Goal: Complete application form: Complete application form

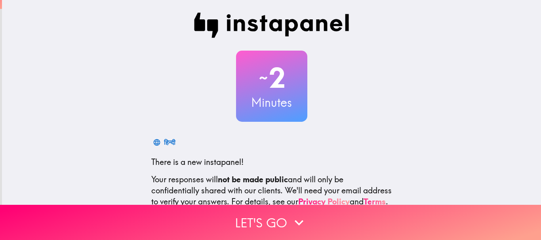
scroll to position [89, 0]
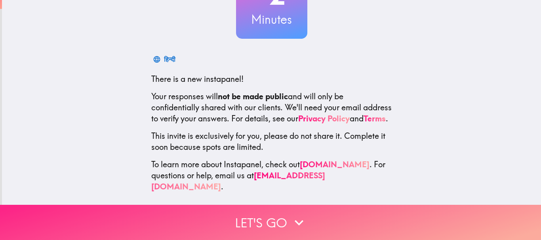
click at [261, 220] on button "Let's go" at bounding box center [270, 222] width 541 height 35
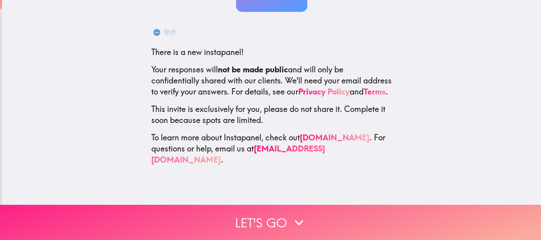
scroll to position [0, 0]
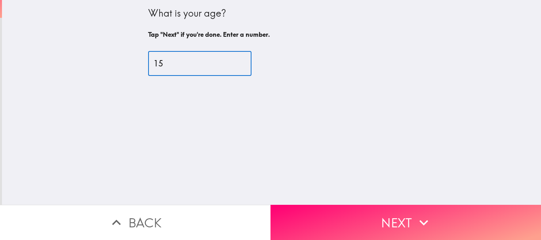
click at [230, 61] on input "15" at bounding box center [199, 63] width 103 height 25
click at [230, 61] on input "16" at bounding box center [199, 63] width 103 height 25
click at [230, 61] on input "17" at bounding box center [199, 63] width 103 height 25
click at [230, 61] on input "18" at bounding box center [199, 63] width 103 height 25
click at [230, 61] on input "19" at bounding box center [199, 63] width 103 height 25
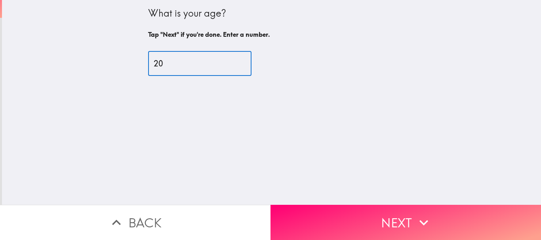
click at [230, 61] on input "20" at bounding box center [199, 63] width 103 height 25
click at [230, 61] on input "21" at bounding box center [199, 63] width 103 height 25
click at [230, 61] on input "22" at bounding box center [199, 63] width 103 height 25
click at [230, 61] on input "23" at bounding box center [199, 63] width 103 height 25
click at [230, 61] on input "24" at bounding box center [199, 63] width 103 height 25
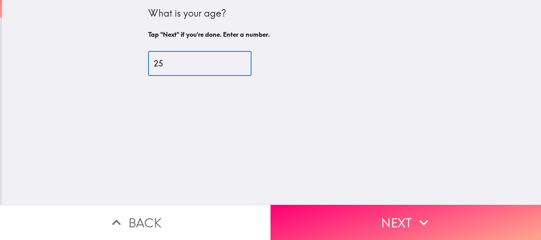
type input "25"
click at [230, 61] on input "25" at bounding box center [199, 63] width 103 height 25
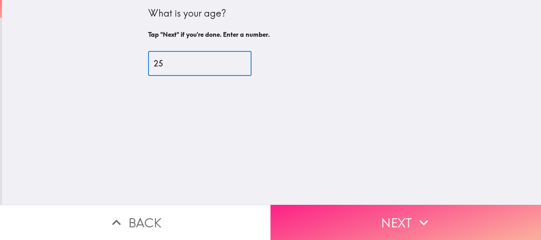
click at [348, 213] on button "Next" at bounding box center [405, 222] width 270 height 35
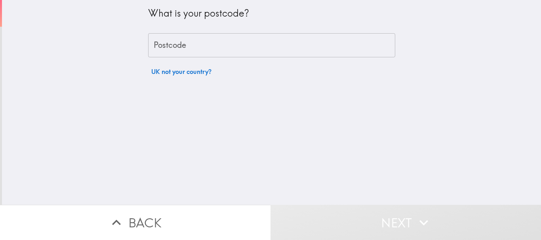
click at [290, 41] on input "Postcode" at bounding box center [271, 45] width 247 height 25
click at [226, 49] on input "Postcode" at bounding box center [271, 45] width 247 height 25
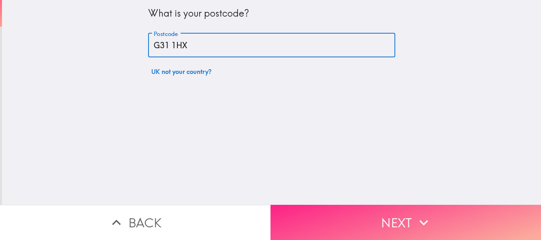
type input "G31 1HX"
click at [381, 214] on button "Next" at bounding box center [405, 222] width 270 height 35
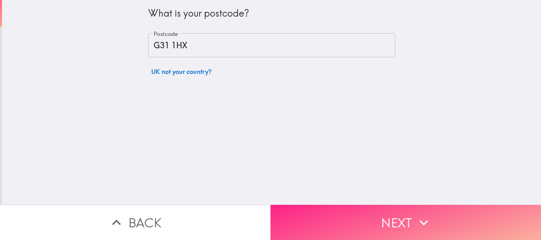
click at [405, 217] on button "Next" at bounding box center [405, 222] width 270 height 35
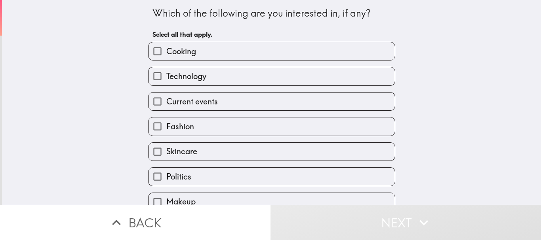
click at [242, 80] on label "Technology" at bounding box center [271, 76] width 246 height 18
click at [166, 80] on input "Technology" at bounding box center [157, 76] width 18 height 18
checkbox input "true"
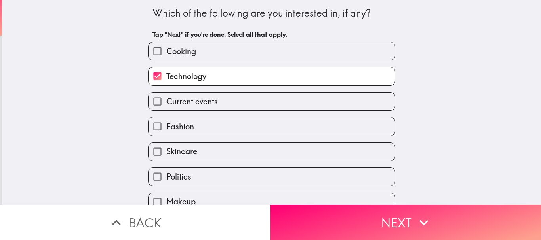
click at [246, 152] on label "Skincare" at bounding box center [271, 152] width 246 height 18
click at [166, 152] on input "Skincare" at bounding box center [157, 152] width 18 height 18
checkbox input "true"
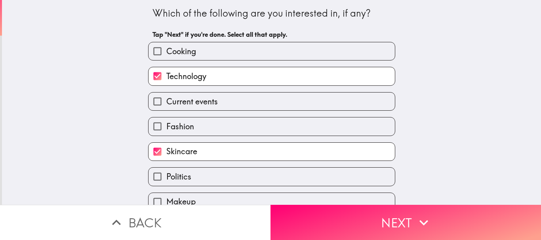
click at [278, 175] on label "Politics" at bounding box center [271, 177] width 246 height 18
click at [166, 175] on input "Politics" at bounding box center [157, 177] width 18 height 18
checkbox input "true"
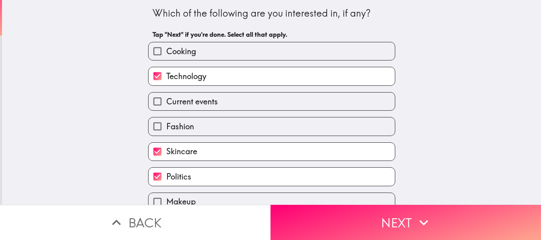
click at [257, 54] on label "Cooking" at bounding box center [271, 51] width 246 height 18
click at [166, 54] on input "Cooking" at bounding box center [157, 51] width 18 height 18
checkbox input "true"
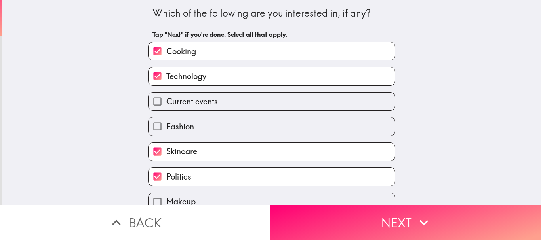
click at [299, 101] on label "Current events" at bounding box center [271, 102] width 246 height 18
click at [166, 101] on input "Current events" at bounding box center [157, 102] width 18 height 18
checkbox input "true"
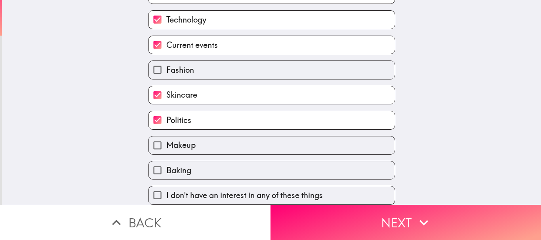
scroll to position [63, 0]
click at [245, 166] on label "Baking" at bounding box center [271, 170] width 246 height 18
click at [166, 166] on input "Baking" at bounding box center [157, 170] width 18 height 18
checkbox input "true"
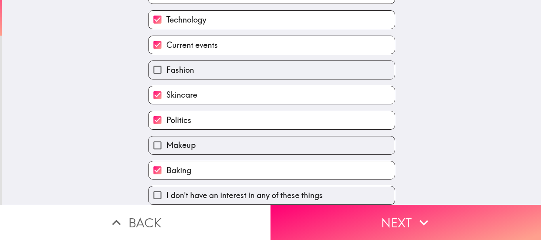
click at [326, 140] on label "Makeup" at bounding box center [271, 146] width 246 height 18
click at [166, 140] on input "Makeup" at bounding box center [157, 146] width 18 height 18
checkbox input "true"
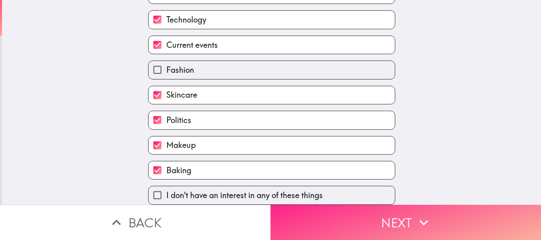
click at [434, 219] on button "Next" at bounding box center [405, 222] width 270 height 35
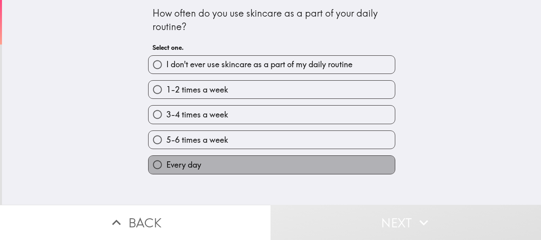
click at [217, 163] on label "Every day" at bounding box center [271, 165] width 246 height 18
click at [166, 163] on input "Every day" at bounding box center [157, 165] width 18 height 18
radio input "true"
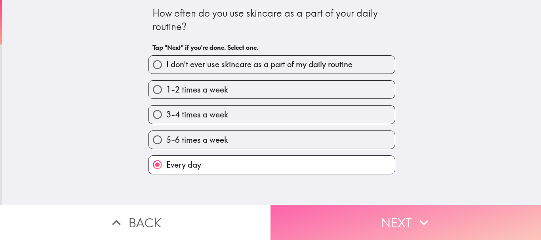
click at [420, 217] on icon "button" at bounding box center [423, 222] width 17 height 17
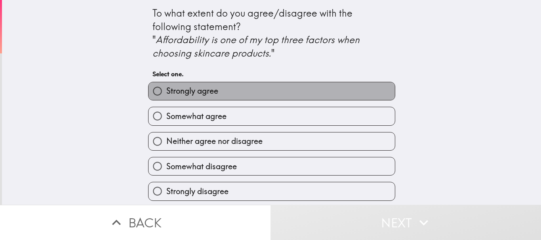
click at [327, 98] on label "Strongly agree" at bounding box center [271, 91] width 246 height 18
click at [166, 98] on input "Strongly agree" at bounding box center [157, 91] width 18 height 18
radio input "true"
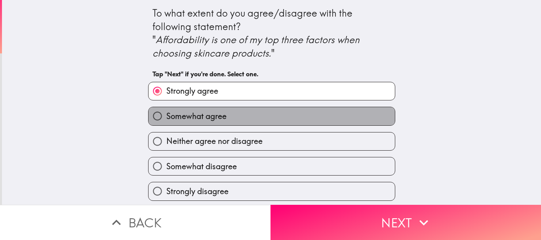
click at [283, 122] on label "Somewhat agree" at bounding box center [271, 116] width 246 height 18
click at [166, 122] on input "Somewhat agree" at bounding box center [157, 116] width 18 height 18
radio input "true"
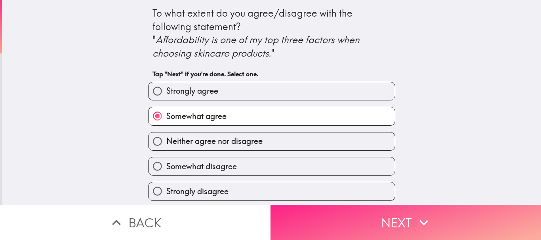
click at [419, 216] on icon "button" at bounding box center [423, 222] width 17 height 17
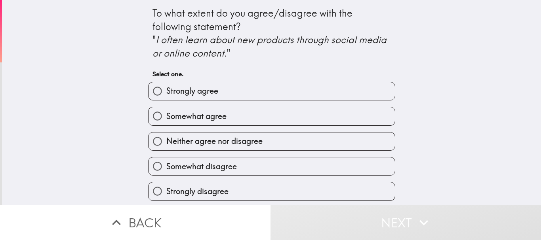
click at [344, 94] on label "Strongly agree" at bounding box center [271, 91] width 246 height 18
click at [166, 94] on input "Strongly agree" at bounding box center [157, 91] width 18 height 18
radio input "true"
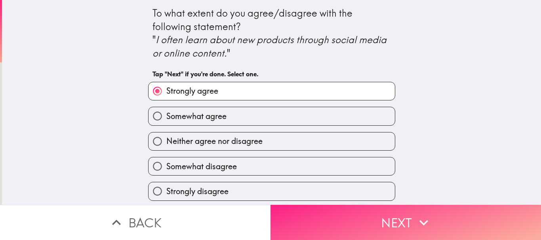
click at [426, 207] on button "Next" at bounding box center [405, 222] width 270 height 35
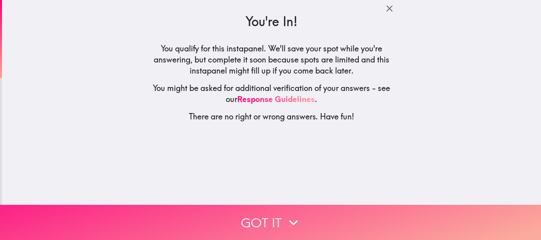
click at [325, 220] on button "Got it" at bounding box center [270, 222] width 541 height 35
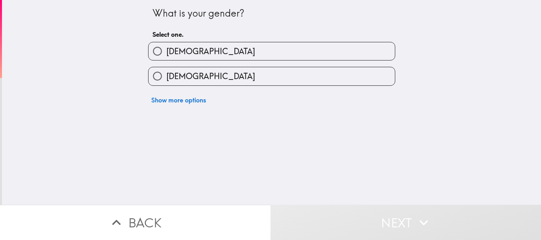
click at [234, 51] on label "[DEMOGRAPHIC_DATA]" at bounding box center [271, 51] width 246 height 18
click at [166, 51] on input "[DEMOGRAPHIC_DATA]" at bounding box center [157, 51] width 18 height 18
radio input "true"
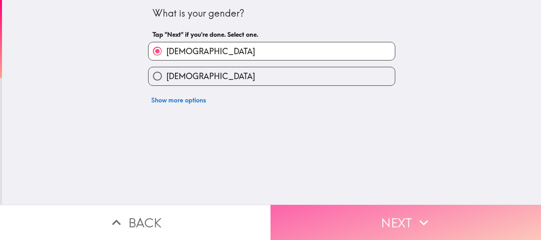
click at [360, 206] on button "Next" at bounding box center [405, 222] width 270 height 35
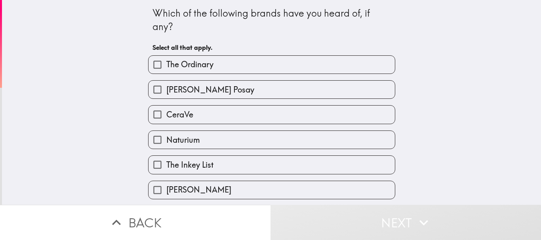
click at [297, 65] on label "The Ordinary" at bounding box center [271, 65] width 246 height 18
click at [166, 65] on input "The Ordinary" at bounding box center [157, 65] width 18 height 18
checkbox input "true"
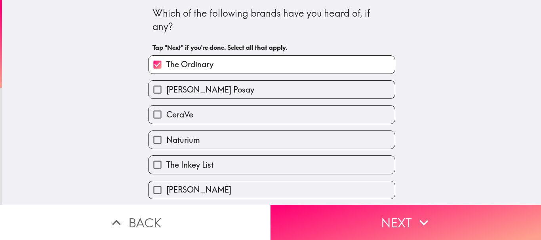
click at [314, 87] on label "[PERSON_NAME] Posay" at bounding box center [271, 90] width 246 height 18
click at [166, 87] on input "[PERSON_NAME] Posay" at bounding box center [157, 90] width 18 height 18
checkbox input "true"
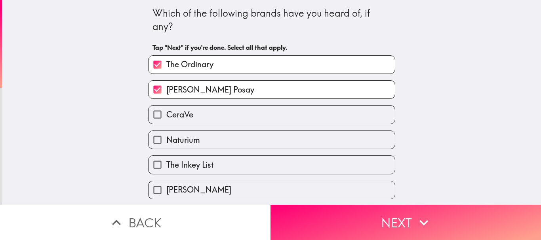
click at [315, 115] on label "CeraVe" at bounding box center [271, 115] width 246 height 18
click at [166, 115] on input "CeraVe" at bounding box center [157, 115] width 18 height 18
checkbox input "true"
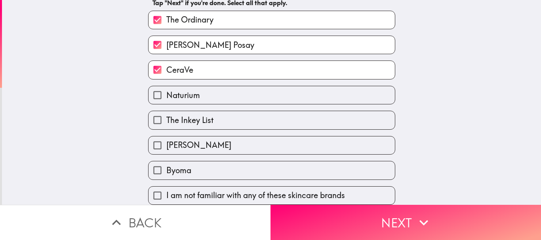
scroll to position [51, 0]
drag, startPoint x: 283, startPoint y: 85, endPoint x: 246, endPoint y: 110, distance: 45.6
click at [246, 110] on div "The Ordinary [PERSON_NAME] Posay CeraVe Naturium The Inkey List [PERSON_NAME] I…" at bounding box center [268, 104] width 253 height 201
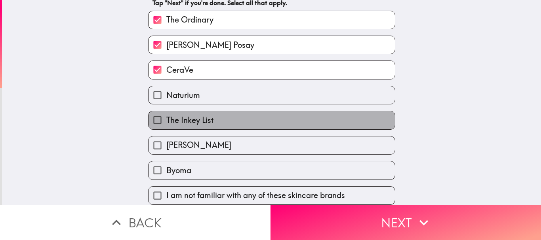
click at [246, 111] on label "The Inkey List" at bounding box center [271, 120] width 246 height 18
click at [166, 111] on input "The Inkey List" at bounding box center [157, 120] width 18 height 18
checkbox input "true"
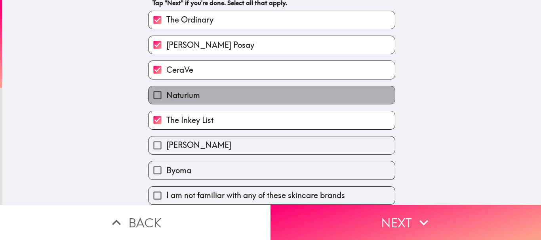
click at [227, 91] on label "Naturium" at bounding box center [271, 95] width 246 height 18
click at [166, 91] on input "Naturium" at bounding box center [157, 95] width 18 height 18
checkbox input "true"
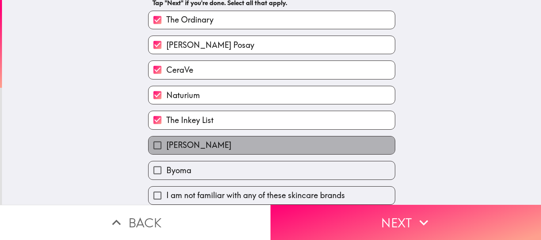
click at [249, 137] on label "[PERSON_NAME]" at bounding box center [271, 146] width 246 height 18
click at [166, 137] on input "[PERSON_NAME]" at bounding box center [157, 146] width 18 height 18
checkbox input "true"
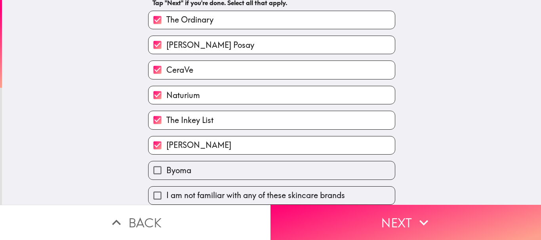
click at [269, 161] on label "Byoma" at bounding box center [271, 170] width 246 height 18
click at [166, 161] on input "Byoma" at bounding box center [157, 170] width 18 height 18
checkbox input "true"
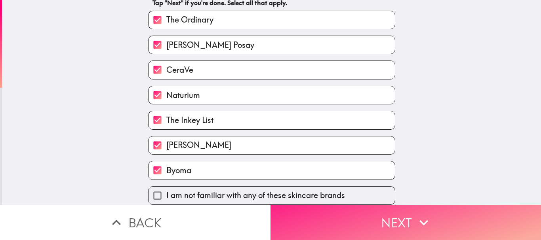
click at [407, 217] on button "Next" at bounding box center [405, 222] width 270 height 35
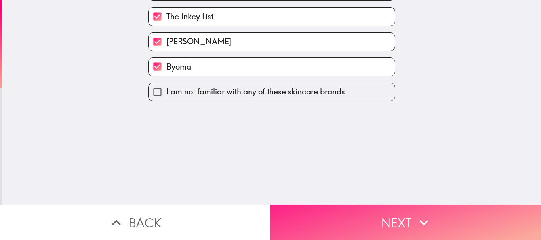
scroll to position [0, 0]
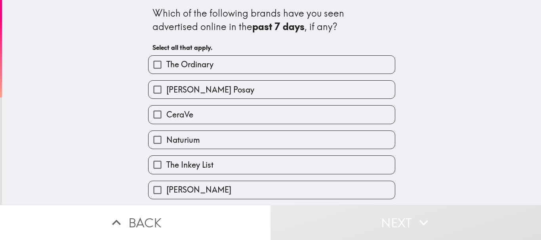
click at [277, 85] on label "[PERSON_NAME] Posay" at bounding box center [271, 90] width 246 height 18
click at [166, 85] on input "[PERSON_NAME] Posay" at bounding box center [157, 90] width 18 height 18
checkbox input "true"
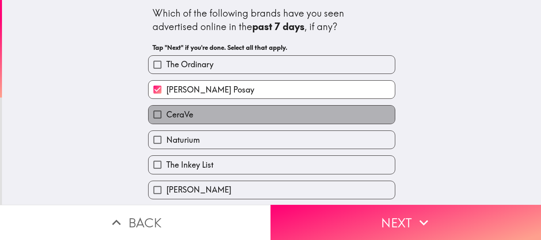
click at [245, 112] on label "CeraVe" at bounding box center [271, 115] width 246 height 18
click at [166, 112] on input "CeraVe" at bounding box center [157, 115] width 18 height 18
checkbox input "true"
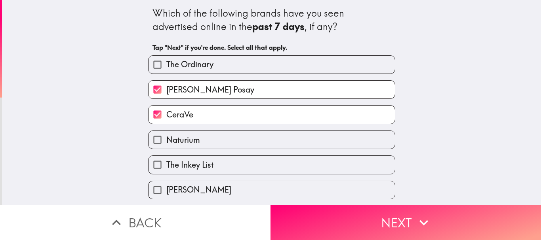
click at [279, 144] on label "Naturium" at bounding box center [271, 140] width 246 height 18
click at [166, 144] on input "Naturium" at bounding box center [157, 140] width 18 height 18
checkbox input "true"
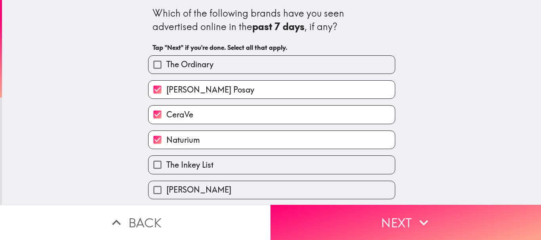
click at [315, 161] on label "The Inkey List" at bounding box center [271, 165] width 246 height 18
click at [166, 161] on input "The Inkey List" at bounding box center [157, 165] width 18 height 18
checkbox input "true"
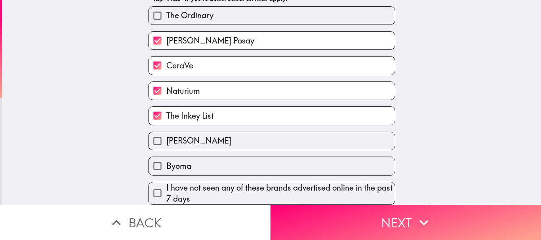
scroll to position [55, 0]
click at [369, 150] on div "Byoma" at bounding box center [268, 162] width 253 height 25
click at [356, 157] on label "Byoma" at bounding box center [271, 166] width 246 height 18
click at [166, 157] on input "Byoma" at bounding box center [157, 166] width 18 height 18
checkbox input "true"
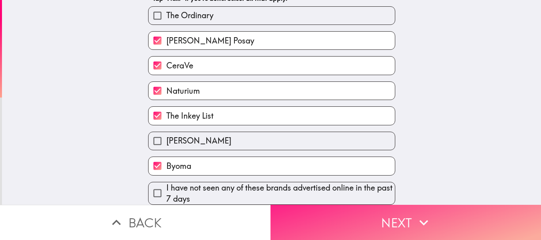
click at [427, 219] on icon "button" at bounding box center [423, 222] width 17 height 17
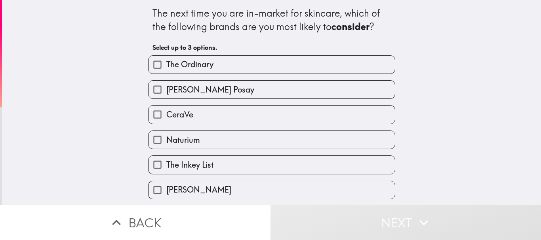
click at [300, 66] on label "The Ordinary" at bounding box center [271, 65] width 246 height 18
click at [166, 66] on input "The Ordinary" at bounding box center [157, 65] width 18 height 18
checkbox input "true"
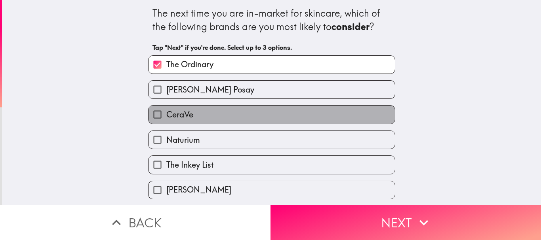
click at [259, 111] on label "CeraVe" at bounding box center [271, 115] width 246 height 18
click at [166, 111] on input "CeraVe" at bounding box center [157, 115] width 18 height 18
checkbox input "true"
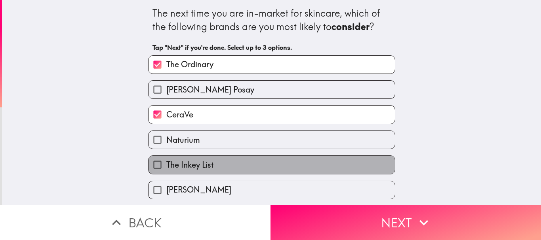
click at [227, 167] on label "The Inkey List" at bounding box center [271, 165] width 246 height 18
click at [166, 167] on input "The Inkey List" at bounding box center [157, 165] width 18 height 18
checkbox input "true"
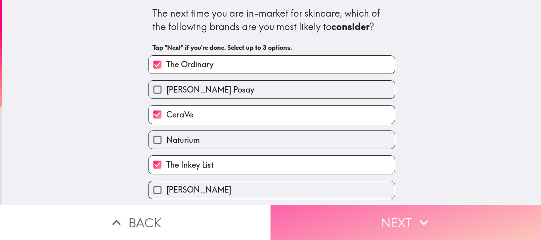
click at [359, 222] on button "Next" at bounding box center [405, 222] width 270 height 35
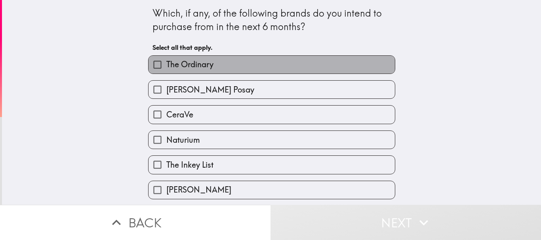
click at [288, 66] on label "The Ordinary" at bounding box center [271, 65] width 246 height 18
click at [166, 66] on input "The Ordinary" at bounding box center [157, 65] width 18 height 18
checkbox input "true"
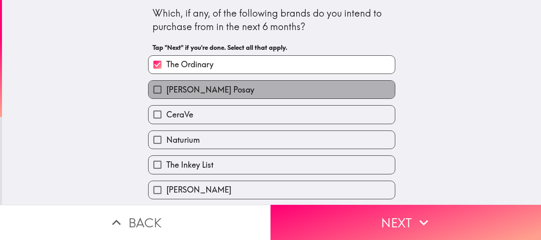
click at [243, 82] on label "[PERSON_NAME] Posay" at bounding box center [271, 90] width 246 height 18
click at [166, 82] on input "[PERSON_NAME] Posay" at bounding box center [157, 90] width 18 height 18
checkbox input "true"
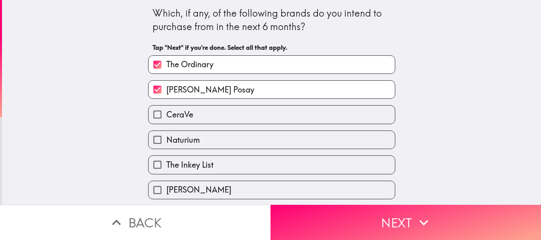
click at [205, 104] on div "CeraVe" at bounding box center [268, 111] width 253 height 25
click at [227, 117] on label "CeraVe" at bounding box center [271, 115] width 246 height 18
click at [166, 117] on input "CeraVe" at bounding box center [157, 115] width 18 height 18
checkbox input "true"
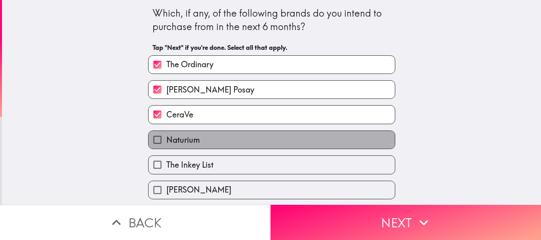
click at [199, 139] on label "Naturium" at bounding box center [271, 140] width 246 height 18
click at [166, 139] on input "Naturium" at bounding box center [157, 140] width 18 height 18
checkbox input "true"
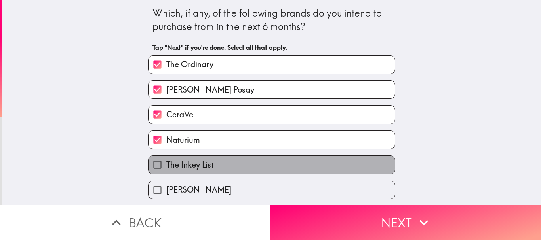
click at [247, 163] on label "The Inkey List" at bounding box center [271, 165] width 246 height 18
click at [166, 163] on input "The Inkey List" at bounding box center [157, 165] width 18 height 18
checkbox input "true"
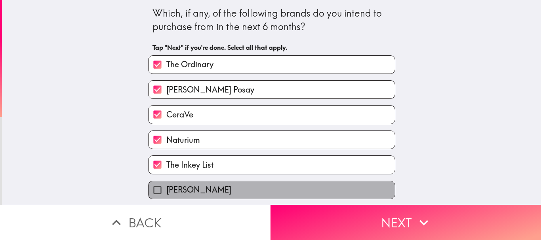
click at [277, 181] on label "[PERSON_NAME]" at bounding box center [271, 190] width 246 height 18
click at [166, 181] on input "[PERSON_NAME]" at bounding box center [157, 190] width 18 height 18
checkbox input "true"
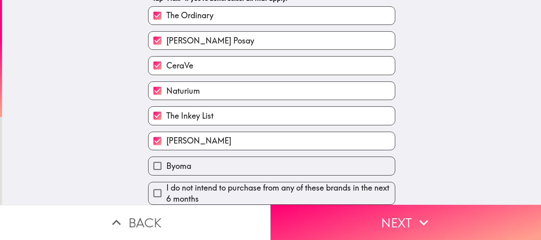
scroll to position [55, 0]
click at [357, 158] on label "Byoma" at bounding box center [271, 166] width 246 height 18
click at [166, 158] on input "Byoma" at bounding box center [157, 166] width 18 height 18
checkbox input "true"
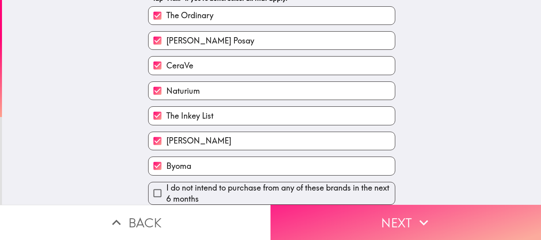
click at [456, 222] on button "Next" at bounding box center [405, 222] width 270 height 35
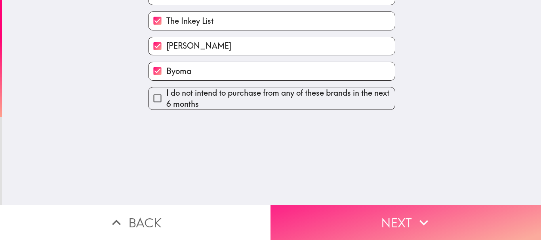
scroll to position [0, 0]
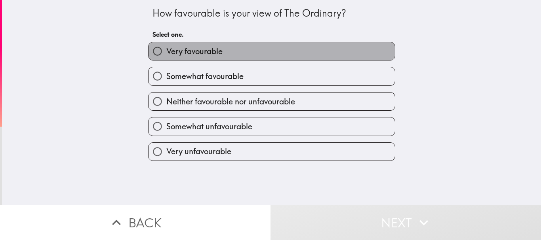
click at [327, 48] on label "Very favourable" at bounding box center [271, 51] width 246 height 18
click at [166, 48] on input "Very favourable" at bounding box center [157, 51] width 18 height 18
radio input "true"
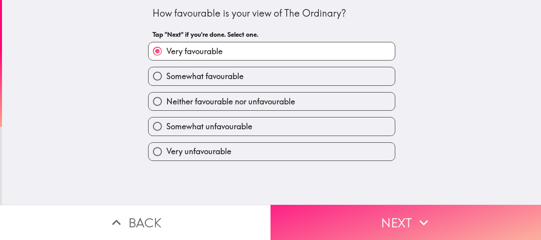
click at [426, 214] on icon "button" at bounding box center [423, 222] width 17 height 17
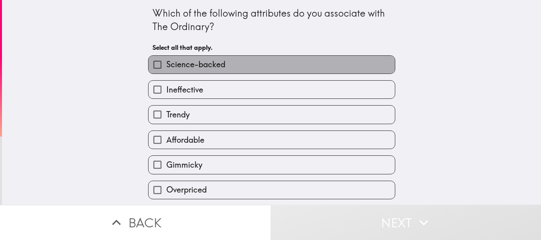
click at [332, 69] on label "Science-backed" at bounding box center [271, 65] width 246 height 18
click at [166, 69] on input "Science-backed" at bounding box center [157, 65] width 18 height 18
checkbox input "true"
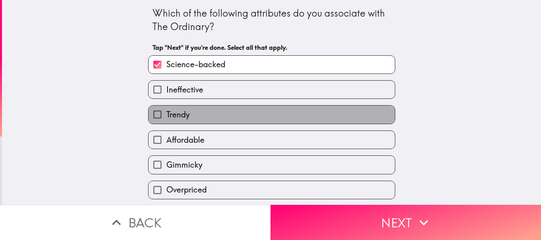
click at [291, 119] on label "Trendy" at bounding box center [271, 115] width 246 height 18
click at [166, 119] on input "Trendy" at bounding box center [157, 115] width 18 height 18
checkbox input "true"
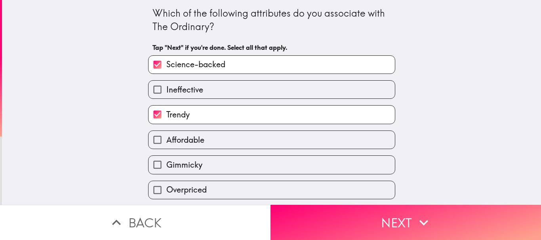
click at [260, 142] on label "Affordable" at bounding box center [271, 140] width 246 height 18
click at [166, 142] on input "Affordable" at bounding box center [157, 140] width 18 height 18
checkbox input "true"
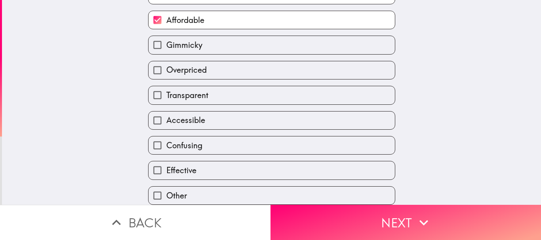
scroll to position [126, 0]
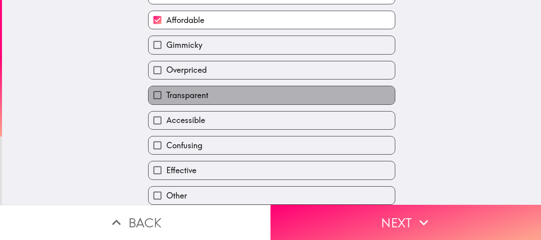
click at [303, 91] on label "Transparent" at bounding box center [271, 95] width 246 height 18
click at [166, 91] on input "Transparent" at bounding box center [157, 95] width 18 height 18
checkbox input "true"
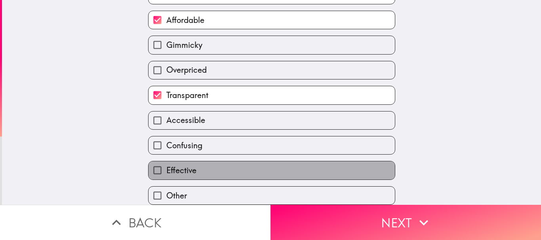
click at [312, 161] on label "Effective" at bounding box center [271, 170] width 246 height 18
click at [166, 161] on input "Effective" at bounding box center [157, 170] width 18 height 18
checkbox input "true"
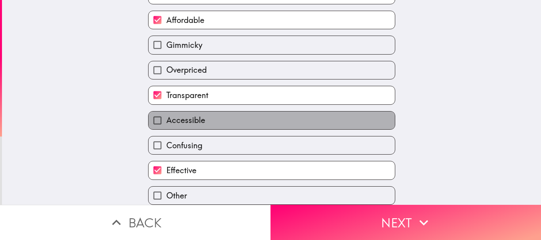
click at [319, 118] on label "Accessible" at bounding box center [271, 121] width 246 height 18
click at [166, 118] on input "Accessible" at bounding box center [157, 121] width 18 height 18
checkbox input "true"
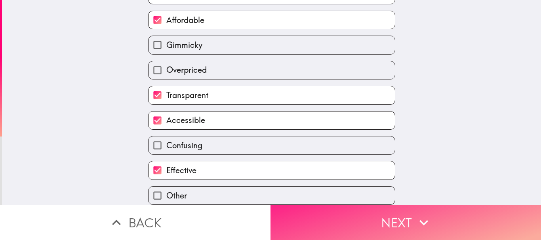
click at [396, 212] on button "Next" at bounding box center [405, 222] width 270 height 35
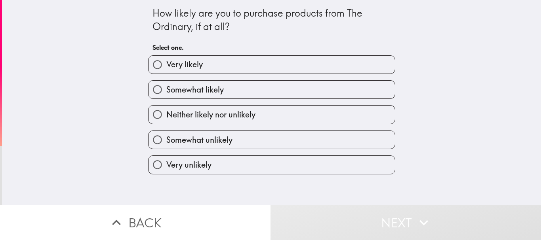
click at [268, 62] on label "Very likely" at bounding box center [271, 65] width 246 height 18
click at [166, 62] on input "Very likely" at bounding box center [157, 65] width 18 height 18
radio input "true"
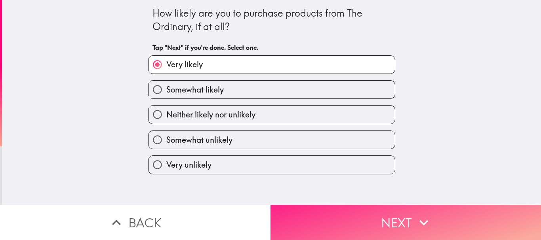
click at [415, 223] on icon "button" at bounding box center [423, 222] width 17 height 17
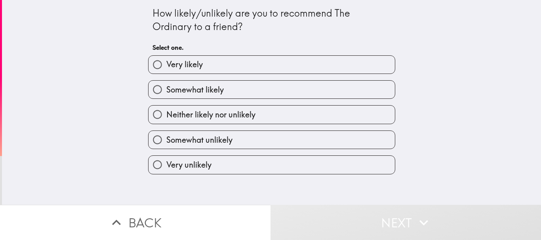
click at [324, 65] on label "Very likely" at bounding box center [271, 65] width 246 height 18
click at [166, 65] on input "Very likely" at bounding box center [157, 65] width 18 height 18
radio input "true"
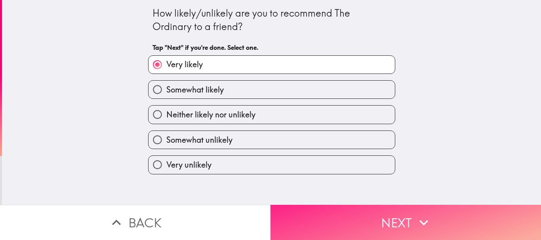
click at [410, 221] on button "Next" at bounding box center [405, 222] width 270 height 35
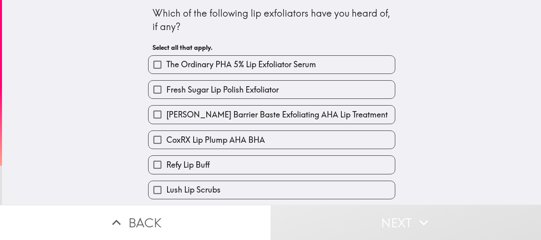
click at [338, 69] on label "The Ordinary PHA 5% Lip Exfoliator Serum" at bounding box center [271, 65] width 246 height 18
click at [166, 69] on input "The Ordinary PHA 5% Lip Exfoliator Serum" at bounding box center [157, 65] width 18 height 18
checkbox input "true"
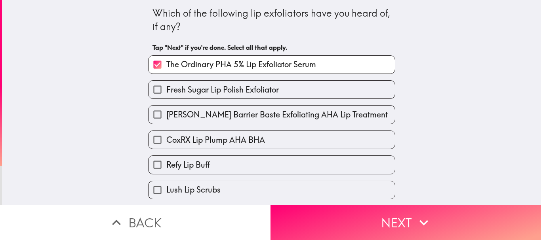
click at [285, 102] on div "[PERSON_NAME] Barrier Baste Exfoliating AHA Lip Treatment" at bounding box center [268, 111] width 253 height 25
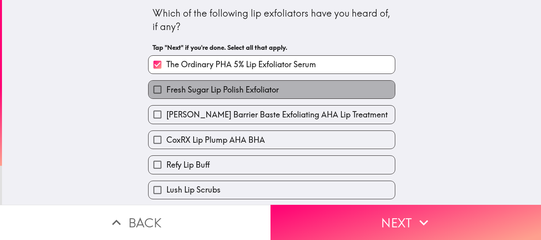
click at [267, 94] on span "Fresh Sugar Lip Polish Exfoliator" at bounding box center [222, 89] width 112 height 11
click at [166, 94] on input "Fresh Sugar Lip Polish Exfoliator" at bounding box center [157, 90] width 18 height 18
checkbox input "true"
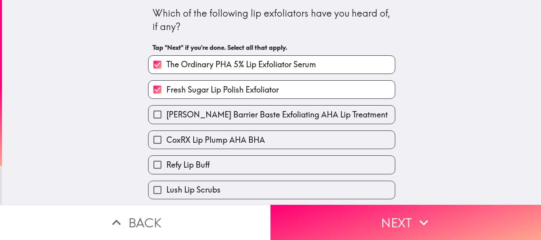
click at [233, 169] on label "Refy Lip Buff" at bounding box center [271, 165] width 246 height 18
click at [166, 169] on input "Refy Lip Buff" at bounding box center [157, 165] width 18 height 18
checkbox input "true"
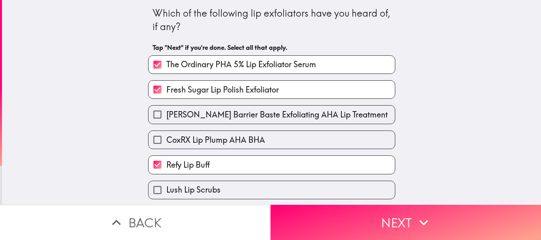
click at [224, 185] on label "Lush Lip Scrubs" at bounding box center [271, 190] width 246 height 18
click at [166, 185] on input "Lush Lip Scrubs" at bounding box center [157, 190] width 18 height 18
checkbox input "true"
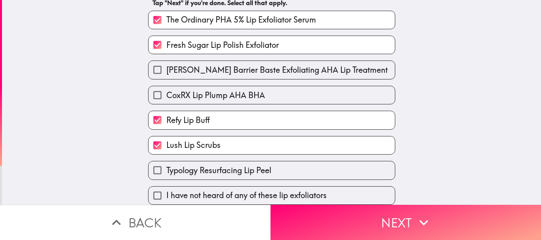
scroll to position [51, 0]
click at [235, 165] on span "Typology Resurfacing Lip Peel" at bounding box center [218, 170] width 105 height 11
click at [166, 161] on input "Typology Resurfacing Lip Peel" at bounding box center [157, 170] width 18 height 18
checkbox input "true"
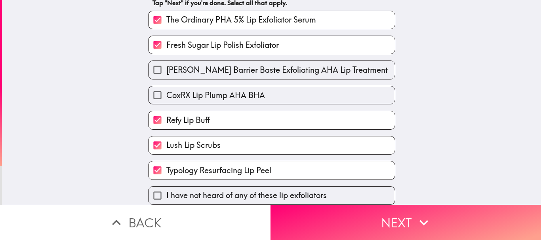
click at [291, 86] on div "CoxRX Lip Plump AHA BHA" at bounding box center [271, 95] width 247 height 19
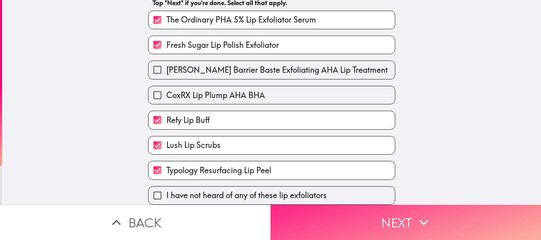
drag, startPoint x: 327, startPoint y: 86, endPoint x: 413, endPoint y: 200, distance: 142.5
click at [413, 200] on div "Which of the following lip exfoliators have you heard of, if any? Tap "Next" if…" at bounding box center [270, 120] width 541 height 240
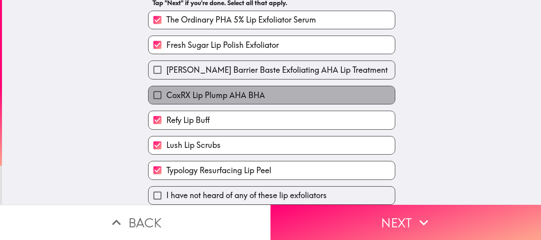
click at [342, 94] on label "CoxRX Lip Plump AHA BHA" at bounding box center [271, 95] width 246 height 18
click at [166, 94] on input "CoxRX Lip Plump AHA BHA" at bounding box center [157, 95] width 18 height 18
checkbox input "true"
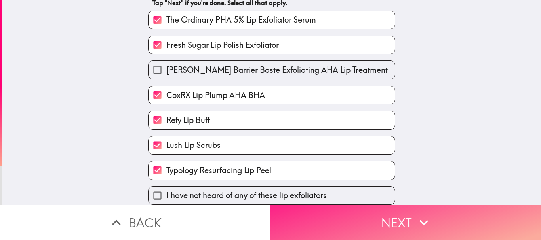
click at [423, 214] on icon "button" at bounding box center [423, 222] width 17 height 17
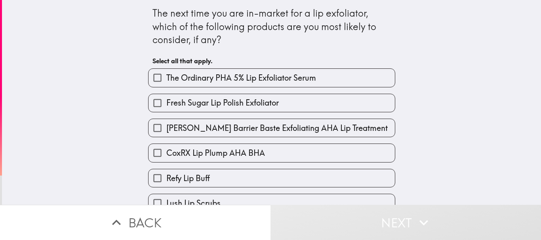
click at [331, 81] on label "The Ordinary PHA 5% Lip Exfoliator Serum" at bounding box center [271, 78] width 246 height 18
click at [166, 81] on input "The Ordinary PHA 5% Lip Exfoliator Serum" at bounding box center [157, 78] width 18 height 18
checkbox input "true"
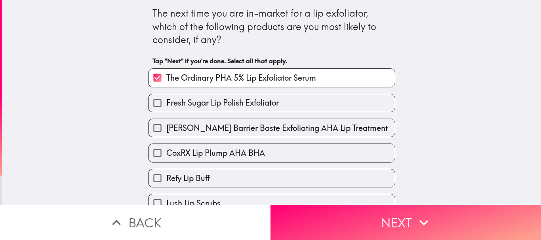
click at [290, 106] on label "Fresh Sugar Lip Polish Exfoliator" at bounding box center [271, 103] width 246 height 18
click at [166, 106] on input "Fresh Sugar Lip Polish Exfoliator" at bounding box center [157, 103] width 18 height 18
checkbox input "true"
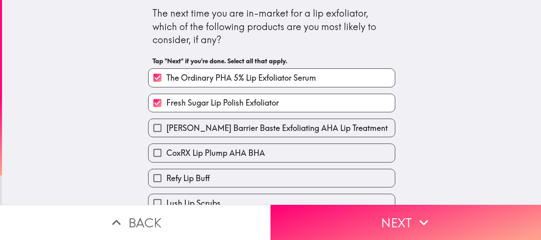
click at [260, 149] on label "CoxRX Lip Plump AHA BHA" at bounding box center [271, 153] width 246 height 18
click at [166, 149] on input "CoxRX Lip Plump AHA BHA" at bounding box center [157, 153] width 18 height 18
checkbox input "true"
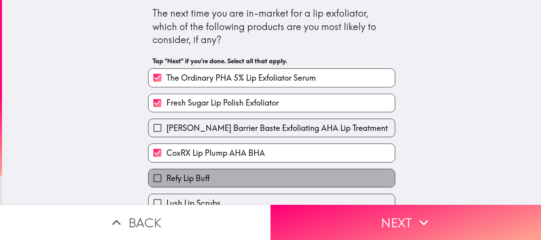
click at [238, 175] on label "Refy Lip Buff" at bounding box center [271, 178] width 246 height 18
click at [166, 175] on input "Refy Lip Buff" at bounding box center [157, 178] width 18 height 18
checkbox input "true"
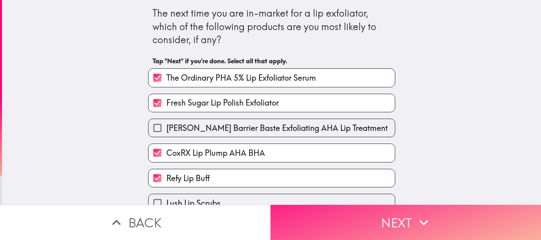
click at [372, 231] on button "Next" at bounding box center [405, 222] width 270 height 35
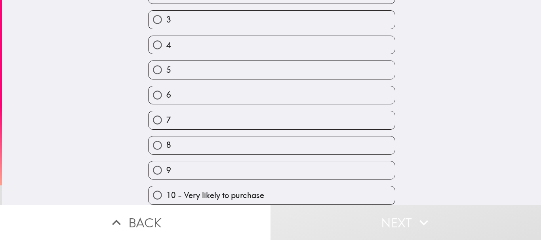
scroll to position [101, 0]
click at [342, 191] on label "10 - Very likely to purchase" at bounding box center [271, 195] width 246 height 18
click at [166, 191] on input "10 - Very likely to purchase" at bounding box center [157, 195] width 18 height 18
radio input "true"
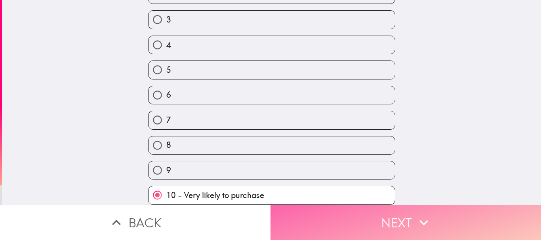
click at [392, 227] on button "Next" at bounding box center [405, 222] width 270 height 35
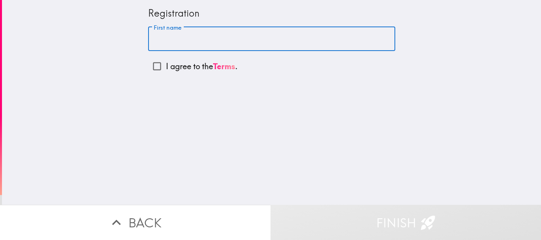
click at [281, 43] on input "First name" at bounding box center [271, 39] width 247 height 25
type input "[PERSON_NAME]"
click at [154, 64] on input "I agree to the Terms ." at bounding box center [157, 66] width 18 height 18
checkbox input "true"
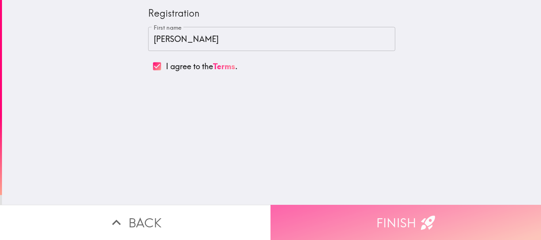
click at [379, 209] on button "Finish" at bounding box center [405, 222] width 270 height 35
